Goal: Information Seeking & Learning: Find specific fact

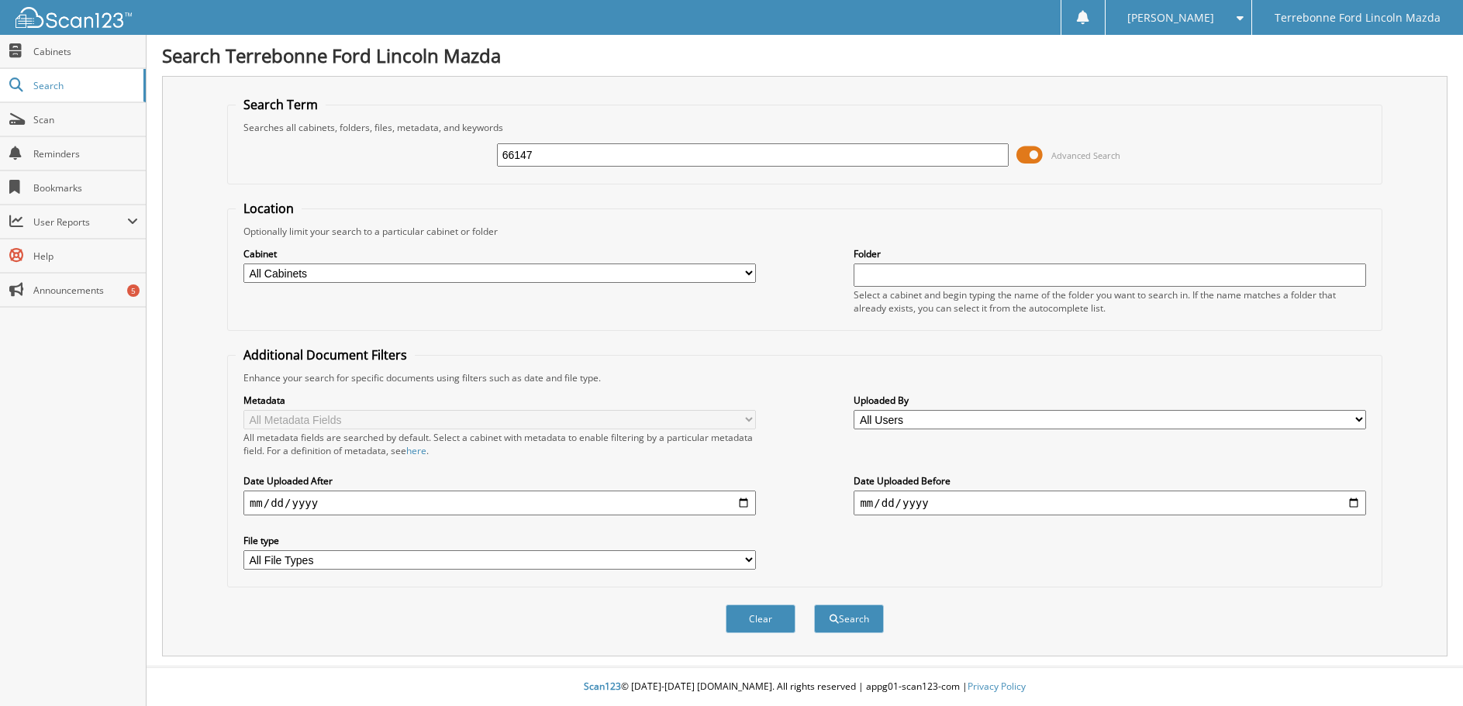
type input "66147"
click at [814, 605] on button "Search" at bounding box center [849, 619] width 70 height 29
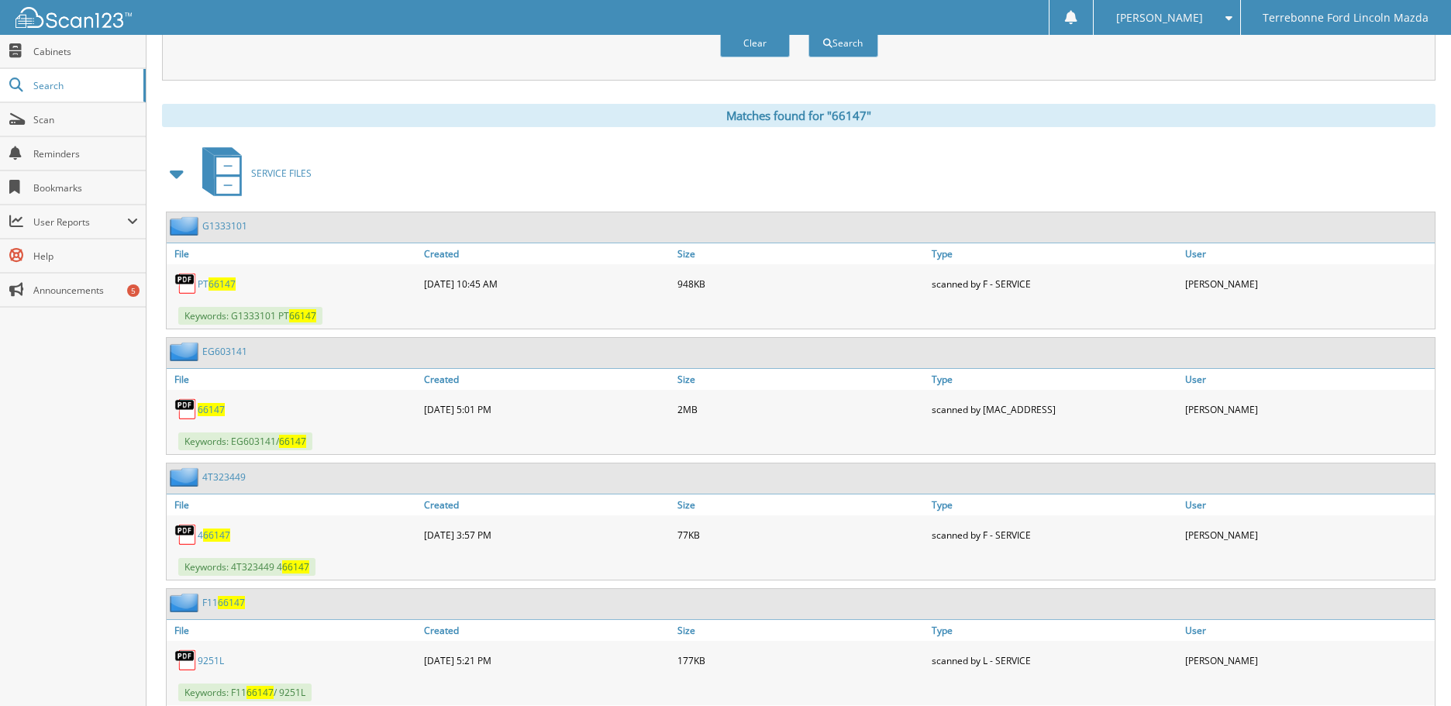
scroll to position [620, 0]
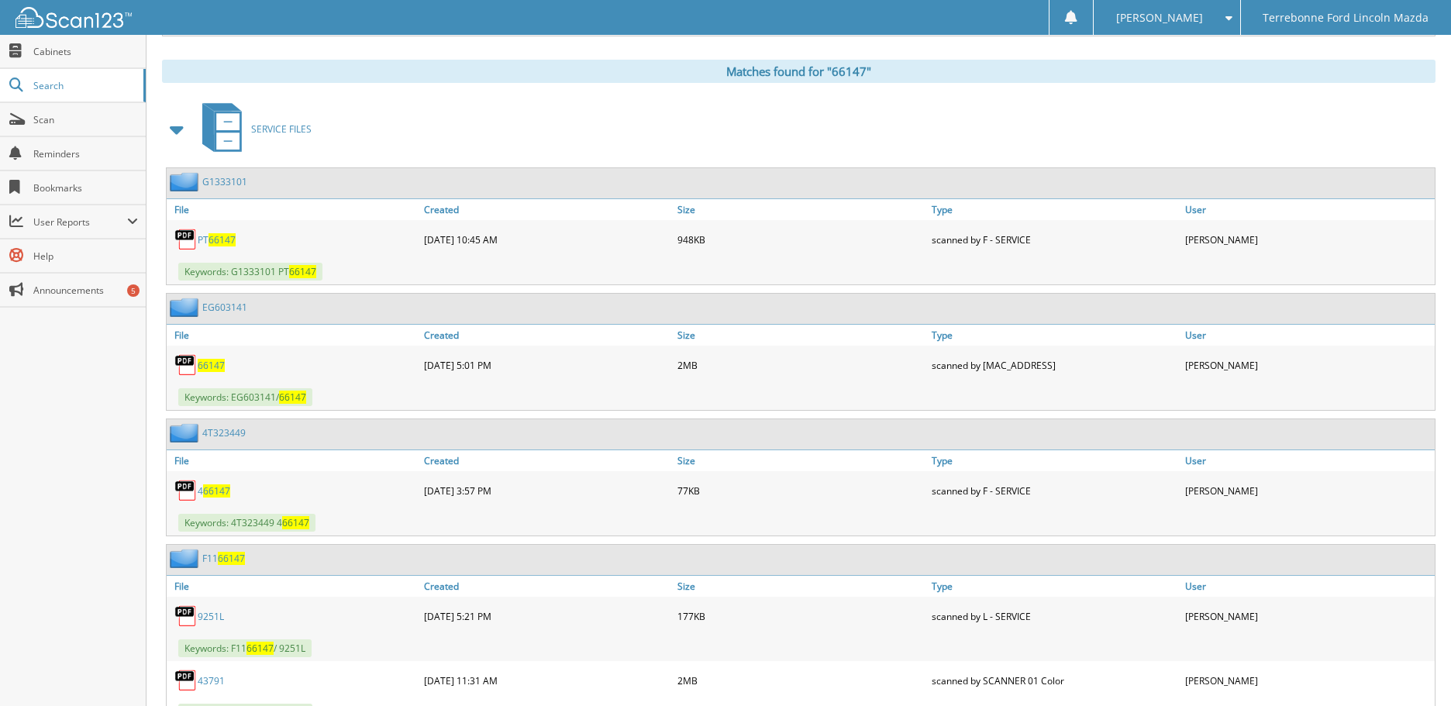
click at [211, 367] on span "66147" at bounding box center [211, 365] width 27 height 13
